Goal: Task Accomplishment & Management: Complete application form

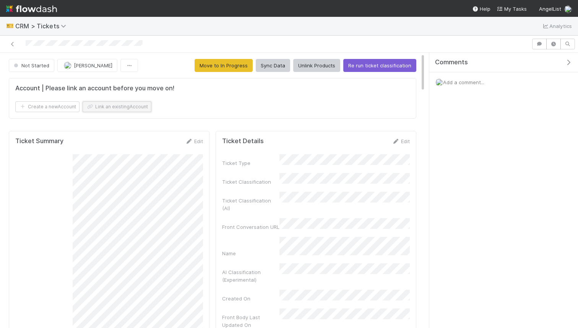
click at [115, 109] on button "Link an existing Account" at bounding box center [117, 106] width 69 height 11
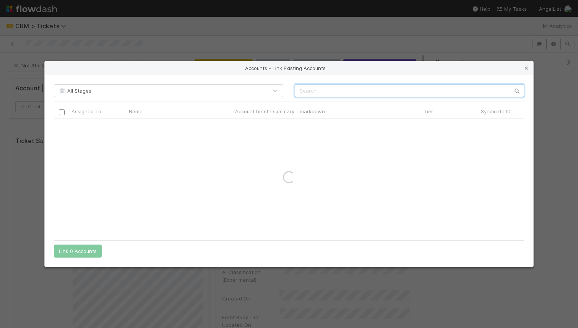
click at [326, 87] on input "text" at bounding box center [409, 90] width 229 height 13
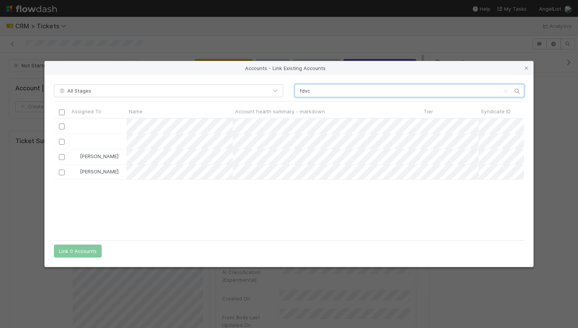
scroll to position [117, 470]
type input "fdvc"
click at [59, 158] on input "checkbox" at bounding box center [62, 157] width 6 height 6
click at [78, 245] on button "Link 1 Account" at bounding box center [76, 250] width 44 height 13
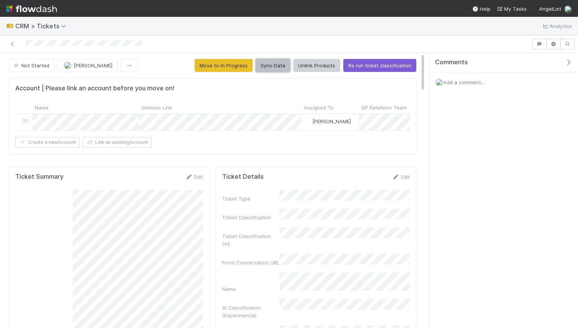
click at [278, 63] on button "Sync Data" at bounding box center [273, 65] width 34 height 13
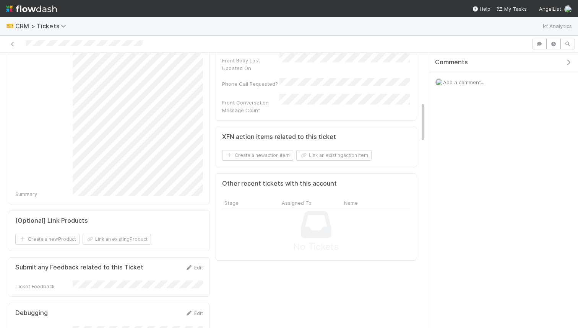
scroll to position [306, 0]
click at [279, 151] on button "Create a new action item" at bounding box center [257, 156] width 71 height 11
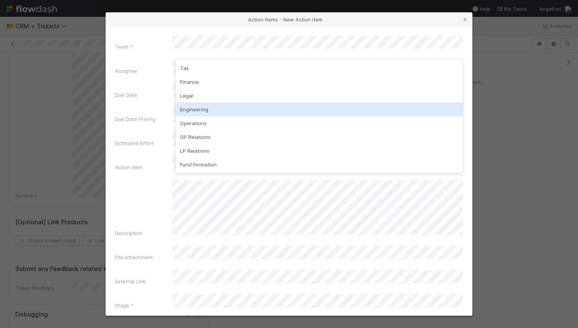
click at [205, 107] on div "Engineering" at bounding box center [320, 110] width 288 height 14
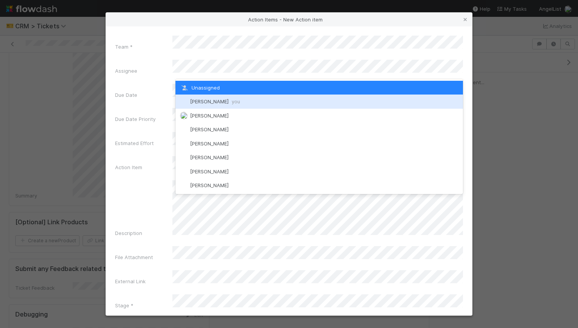
click at [208, 100] on span "[PERSON_NAME] you" at bounding box center [215, 101] width 50 height 6
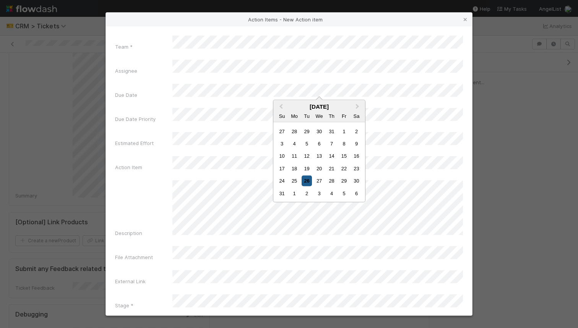
click at [308, 181] on div "26" at bounding box center [307, 181] width 10 height 10
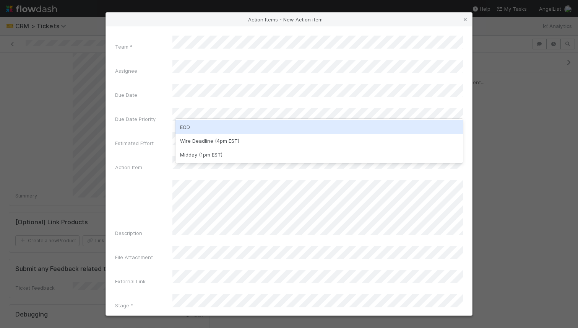
click at [210, 130] on div "EOD" at bounding box center [320, 127] width 288 height 14
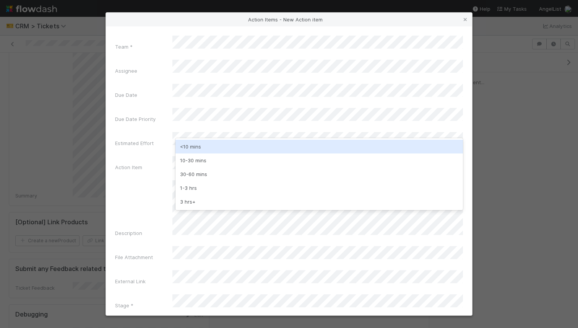
click at [204, 148] on div "<10 mins" at bounding box center [320, 147] width 288 height 14
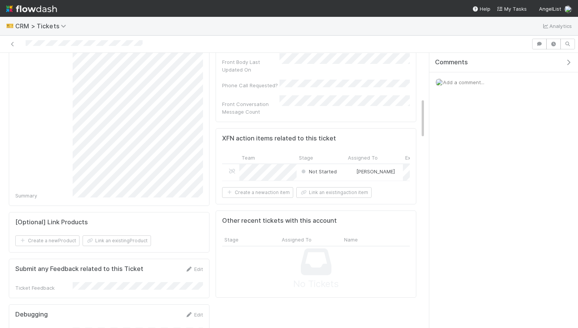
click at [329, 164] on div "Not Started" at bounding box center [321, 172] width 49 height 16
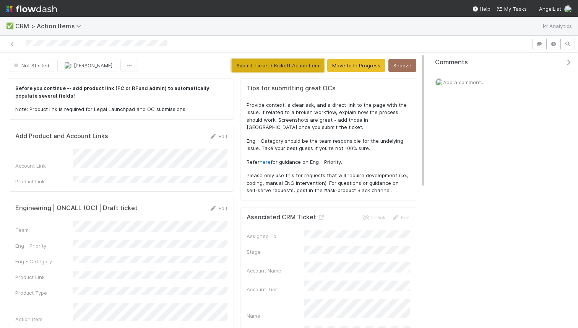
click at [311, 62] on button "Submit Ticket / Kickoff Action Item" at bounding box center [278, 65] width 93 height 13
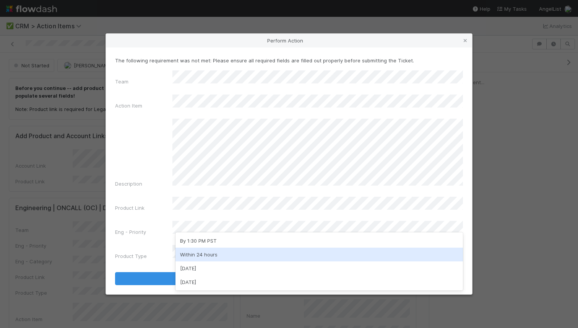
click at [233, 251] on div "Within 24 hours" at bounding box center [320, 254] width 288 height 14
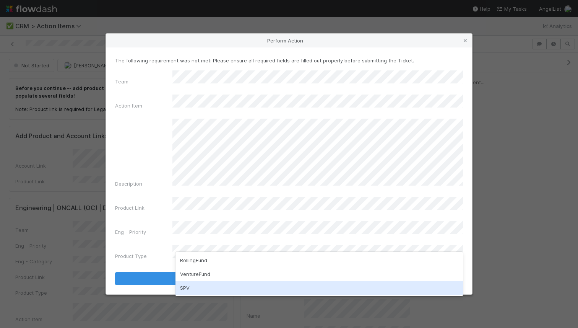
click at [202, 286] on div "SPV" at bounding box center [320, 288] width 288 height 14
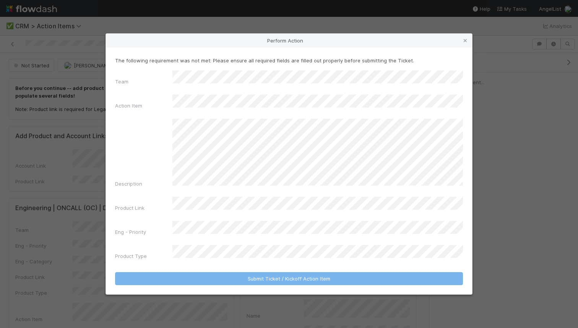
drag, startPoint x: 164, startPoint y: 151, endPoint x: 161, endPoint y: 157, distance: 6.2
click at [164, 151] on div "Description" at bounding box center [289, 155] width 348 height 72
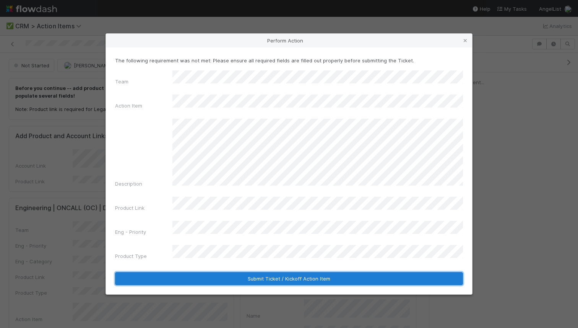
click at [282, 272] on button "Submit Ticket / Kickoff Action Item" at bounding box center [289, 278] width 348 height 13
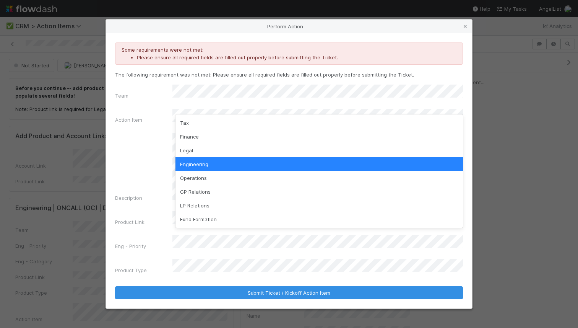
click at [200, 163] on div "Engineering" at bounding box center [320, 164] width 288 height 14
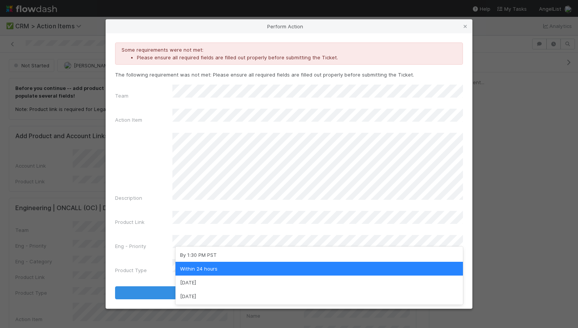
click at [202, 264] on div "Within 24 hours" at bounding box center [320, 269] width 288 height 14
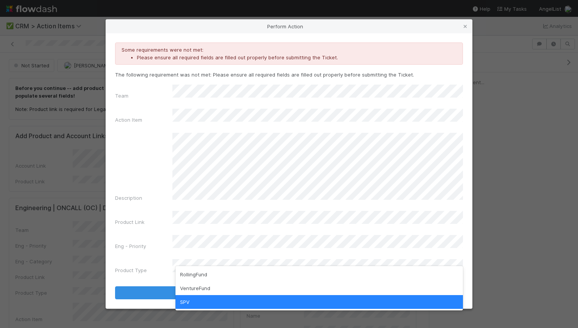
click at [205, 301] on div "SPV" at bounding box center [320, 302] width 288 height 14
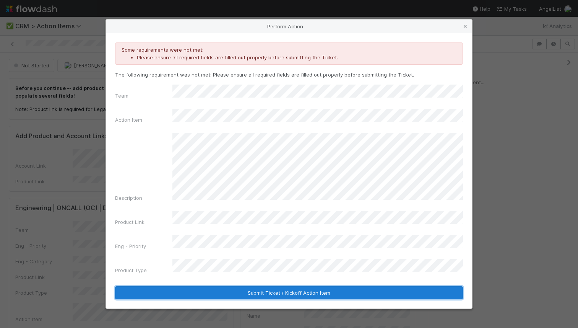
click at [198, 286] on button "Submit Ticket / Kickoff Action Item" at bounding box center [289, 292] width 348 height 13
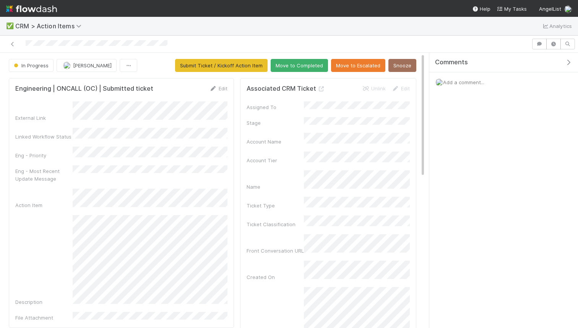
click at [296, 43] on div at bounding box center [266, 44] width 526 height 11
